Goal: Information Seeking & Learning: Learn about a topic

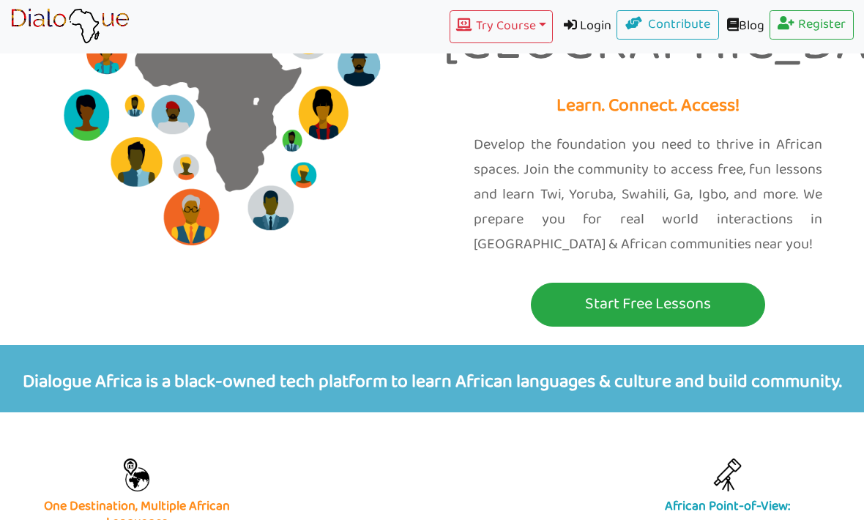
scroll to position [181, 0]
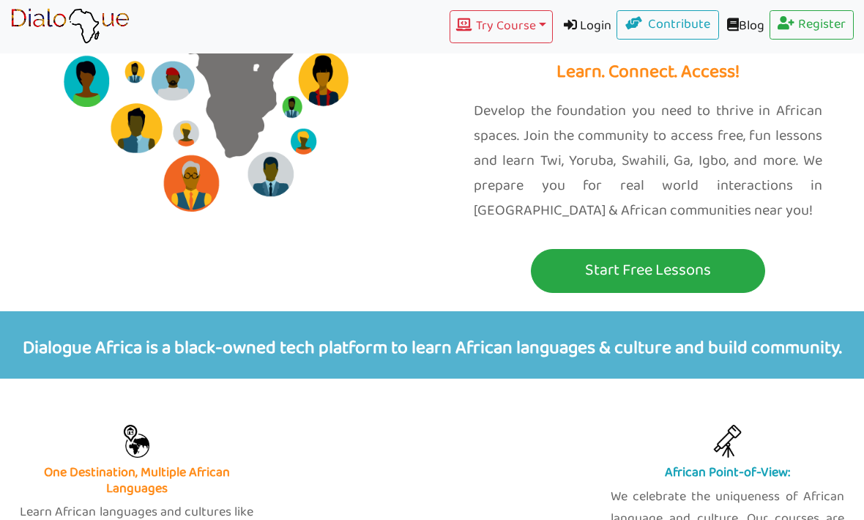
click at [735, 257] on p "Start Free Lessons" at bounding box center [648, 270] width 227 height 27
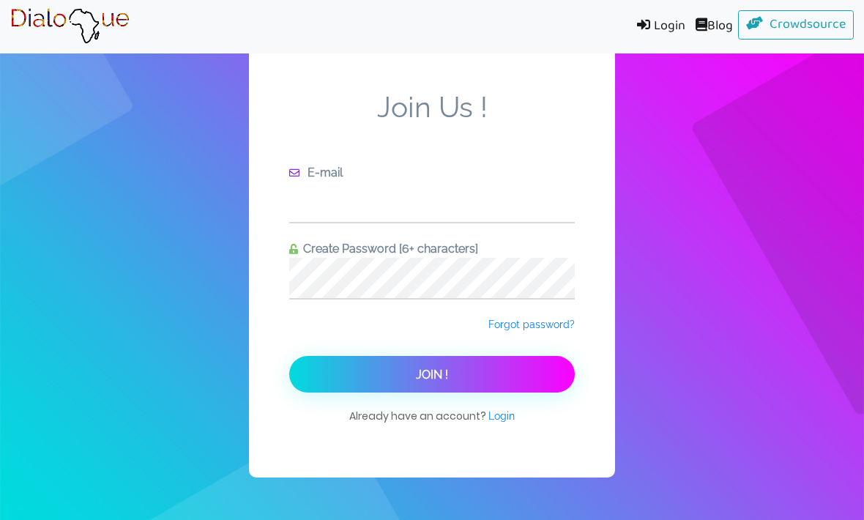
click at [463, 215] on input "text" at bounding box center [432, 202] width 286 height 40
type input "[EMAIL_ADDRESS][DOMAIN_NAME]"
click at [495, 393] on button "Join !" at bounding box center [432, 374] width 286 height 37
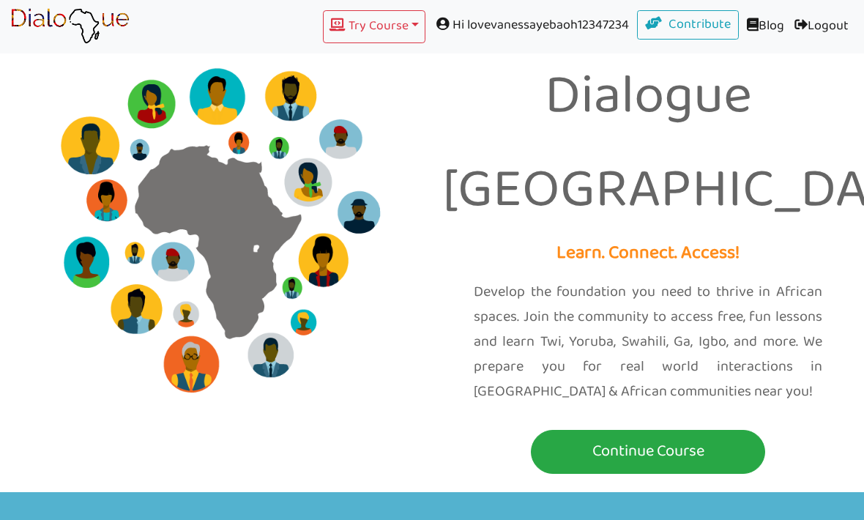
click at [600, 438] on p "Continue Course" at bounding box center [648, 451] width 227 height 27
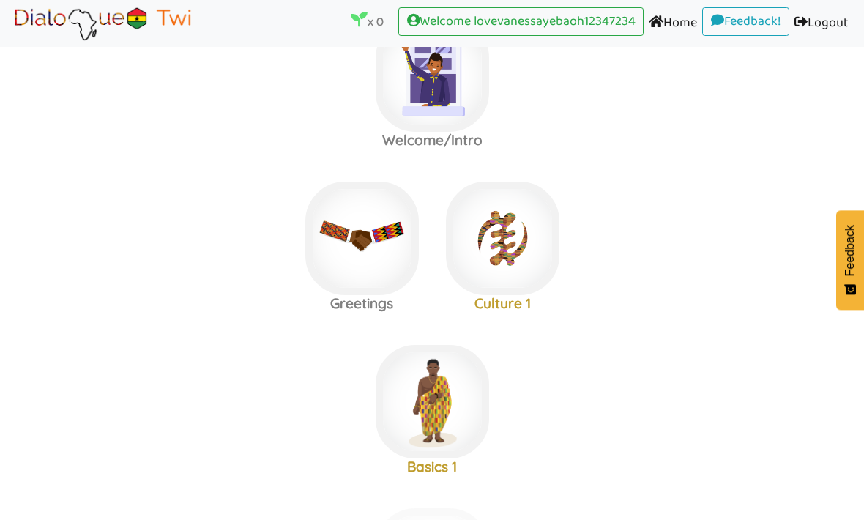
scroll to position [60, 0]
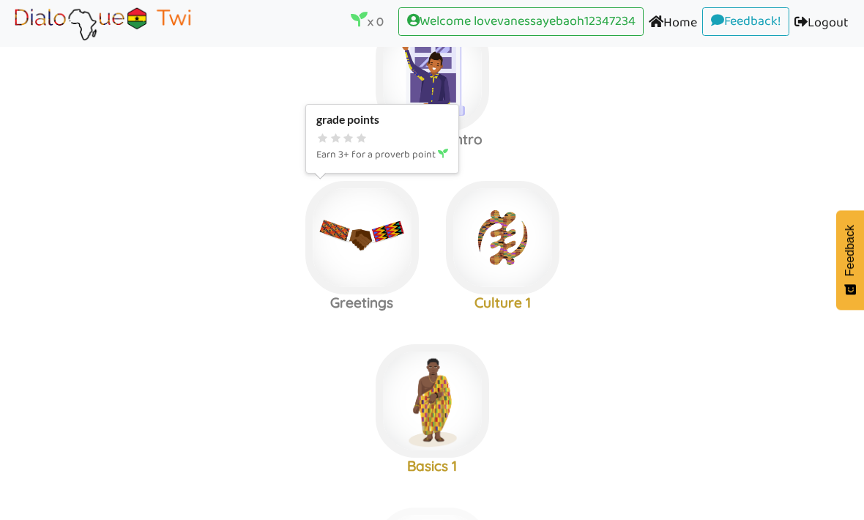
click at [373, 244] on img at bounding box center [363, 238] width 114 height 114
